Goal: Navigation & Orientation: Find specific page/section

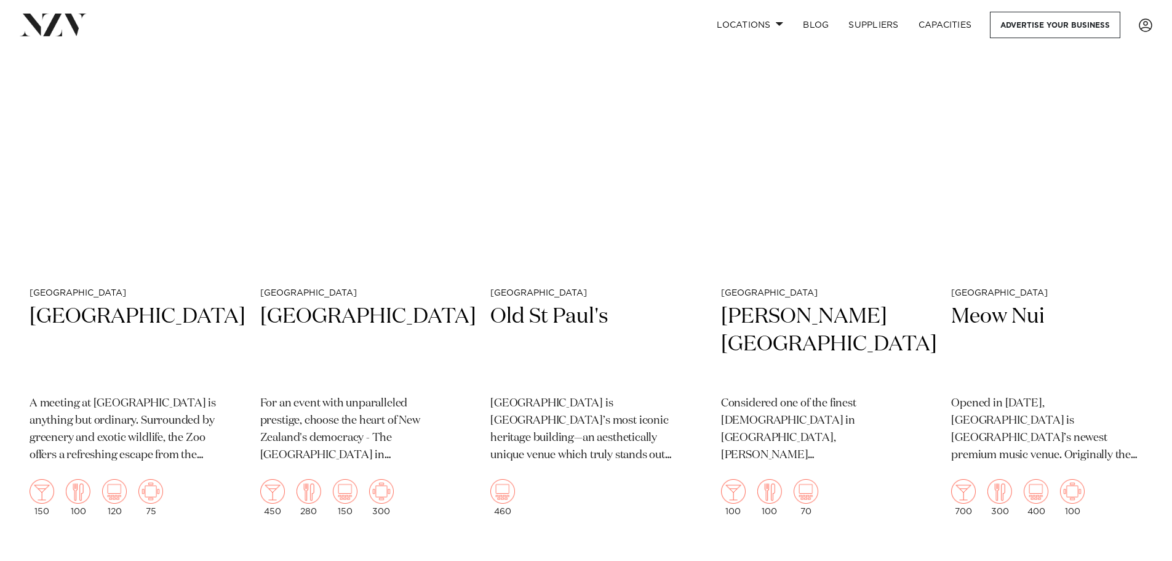
scroll to position [1600, 0]
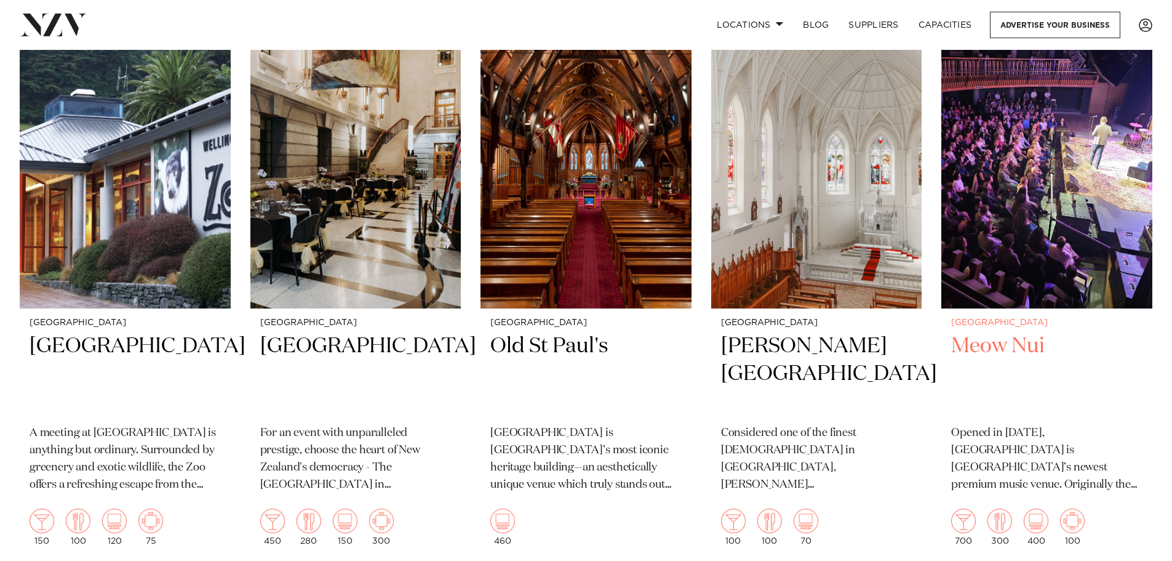
click at [1016, 244] on img at bounding box center [1047, 166] width 211 height 283
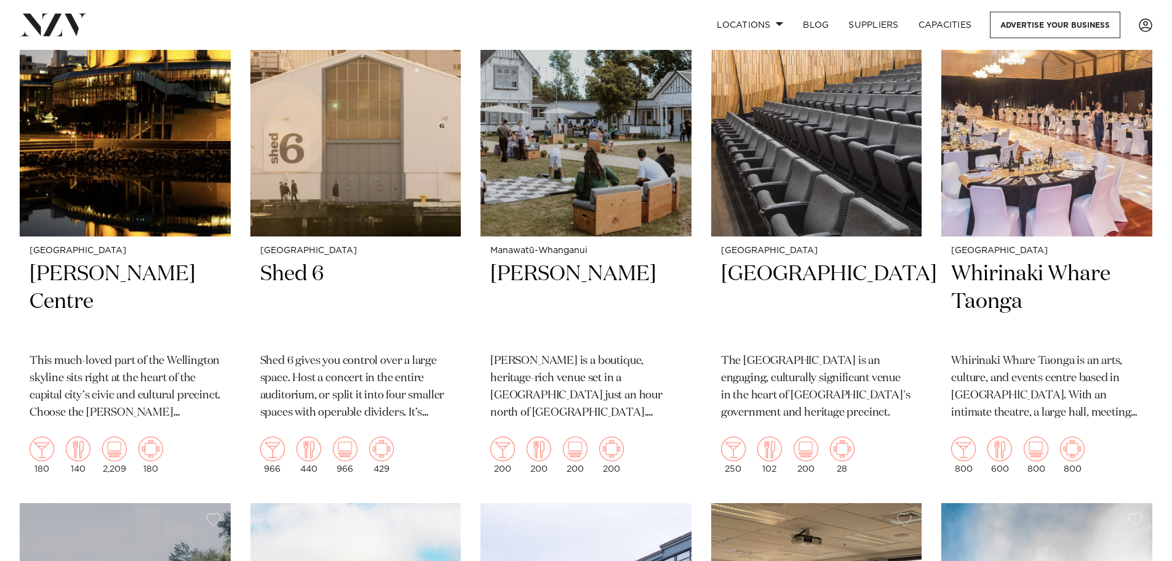
scroll to position [2211, 0]
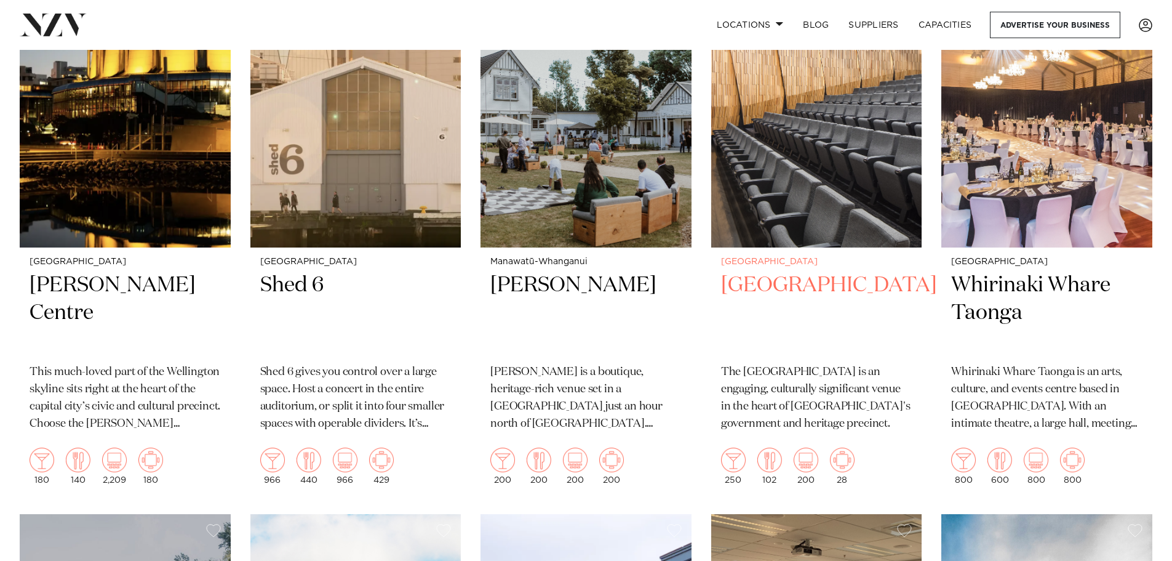
click at [747, 310] on h2 "[GEOGRAPHIC_DATA]" at bounding box center [816, 312] width 191 height 83
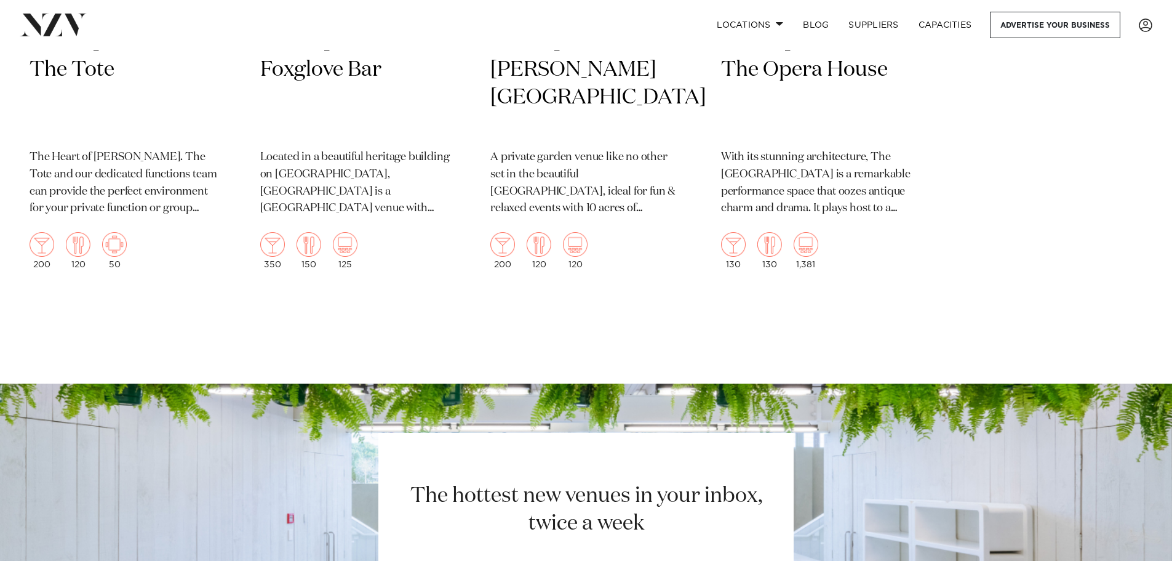
scroll to position [4419, 0]
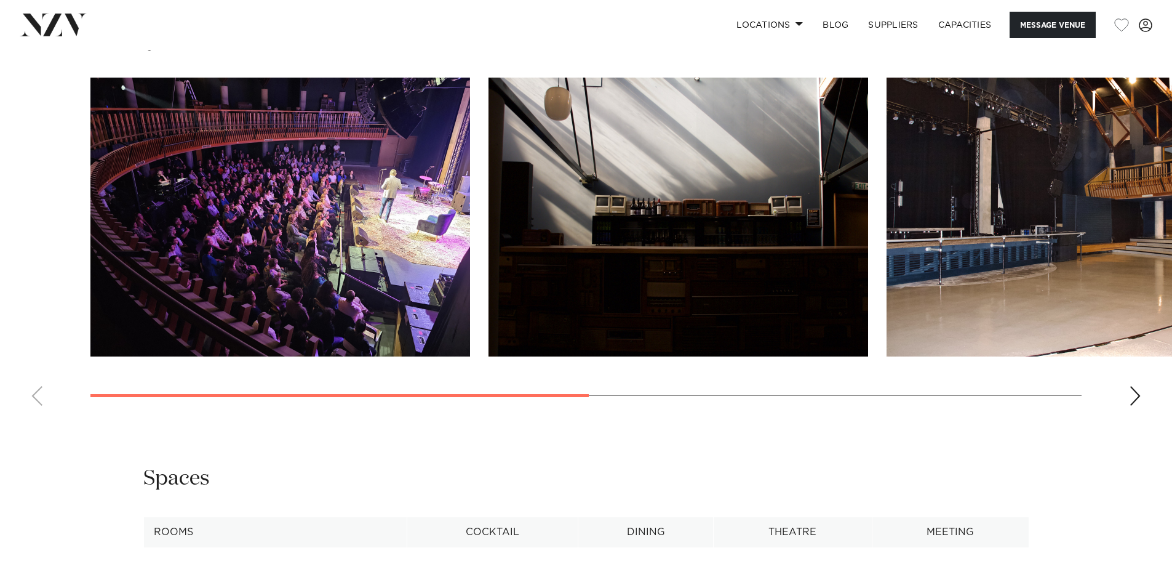
scroll to position [1169, 0]
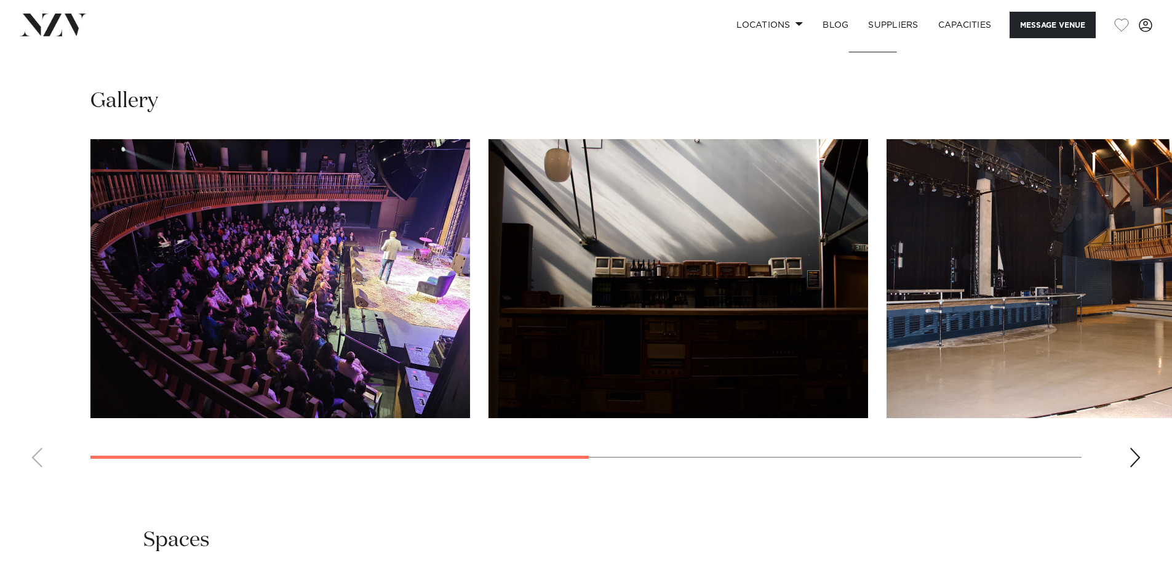
click at [1142, 477] on swiper-container at bounding box center [586, 308] width 1172 height 338
click at [1139, 467] on div "Next slide" at bounding box center [1135, 457] width 12 height 20
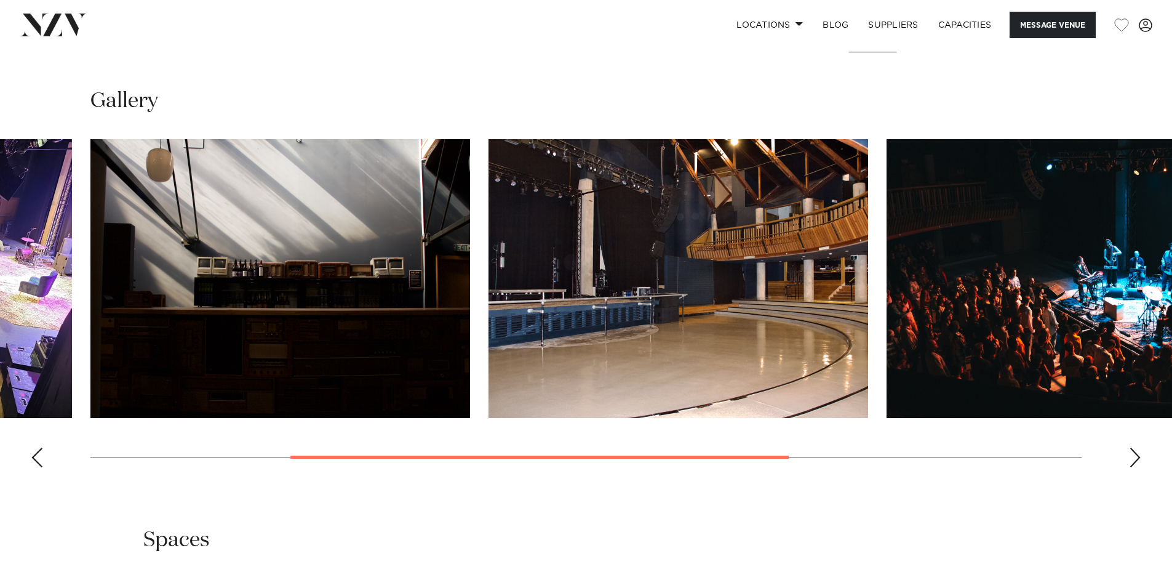
click at [1139, 467] on div "Next slide" at bounding box center [1135, 457] width 12 height 20
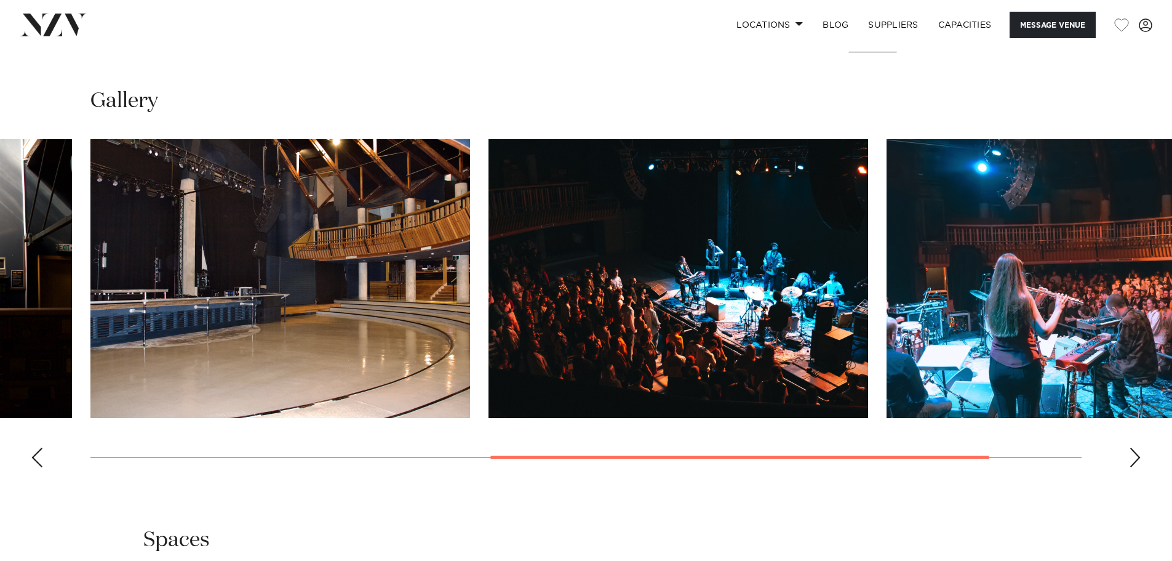
click at [1135, 467] on div "Next slide" at bounding box center [1135, 457] width 12 height 20
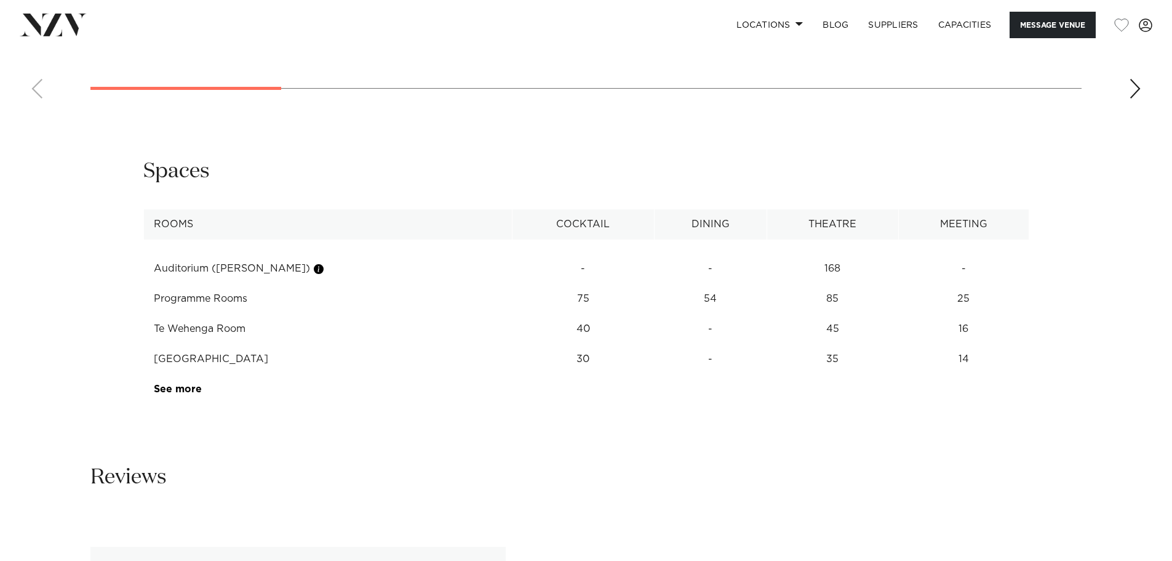
scroll to position [1600, 0]
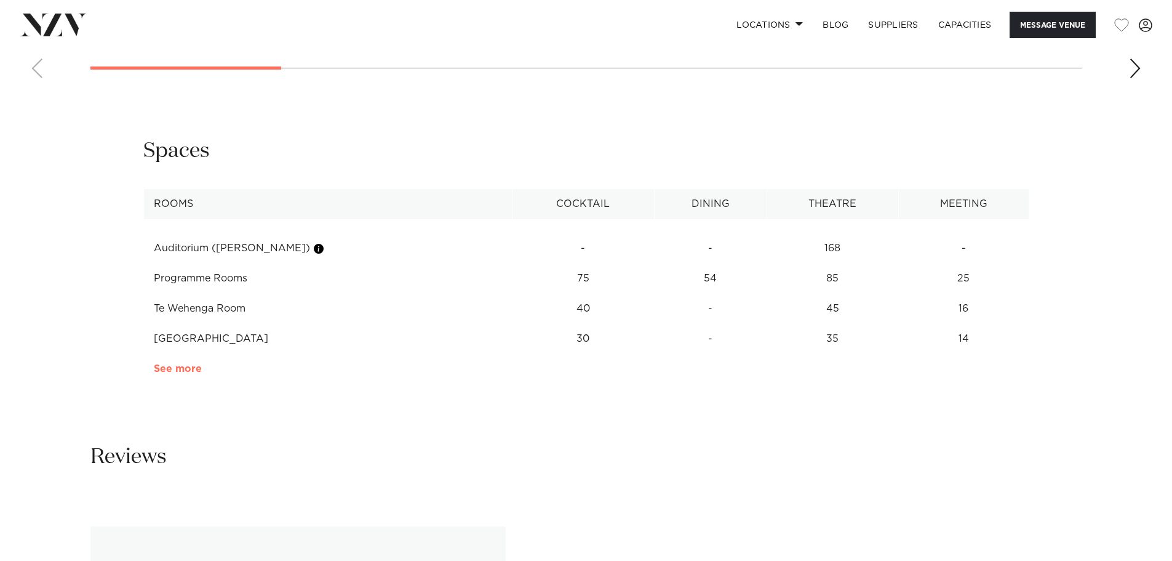
click at [188, 366] on link "See more" at bounding box center [202, 369] width 96 height 10
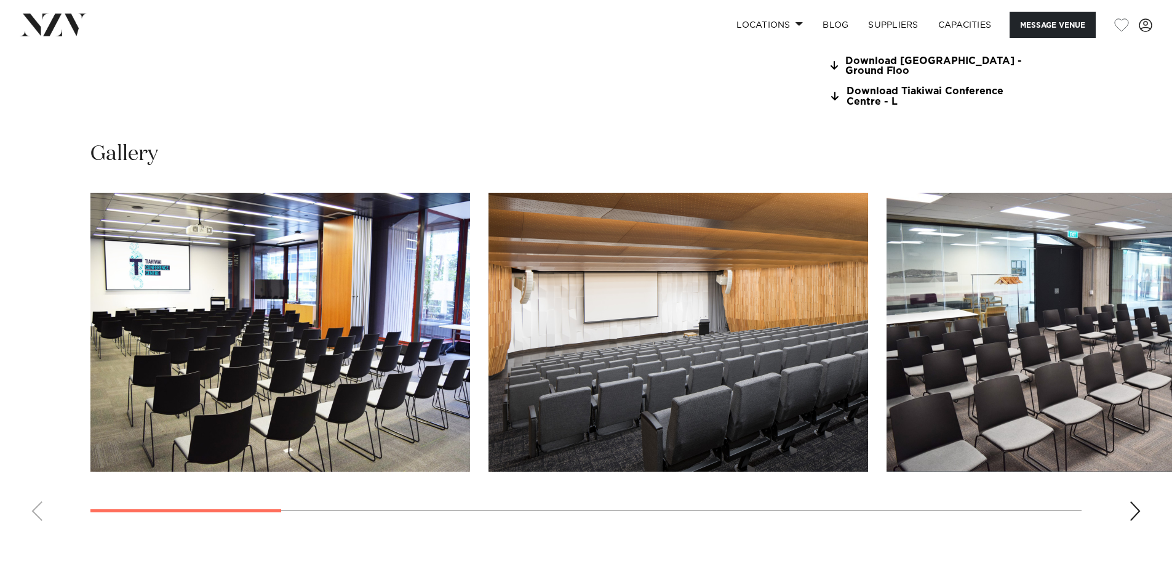
scroll to position [923, 0]
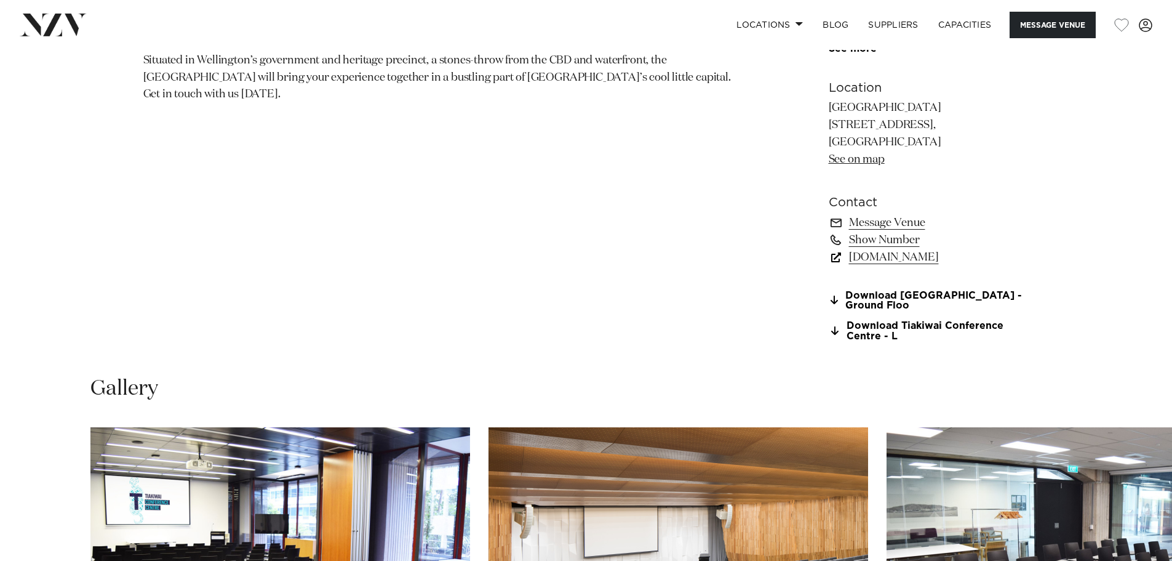
click at [871, 257] on link "[DOMAIN_NAME]" at bounding box center [929, 257] width 201 height 17
